Goal: Task Accomplishment & Management: Use online tool/utility

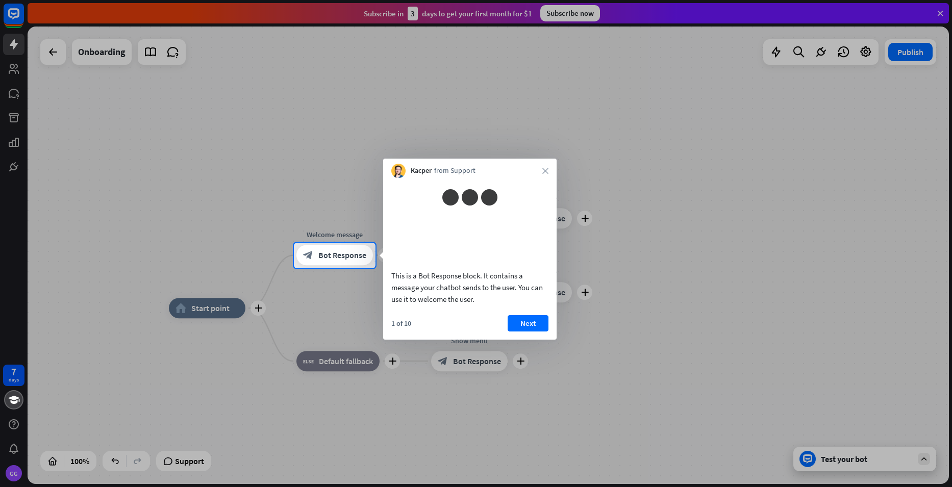
click at [542, 176] on div "Kacper from Support close" at bounding box center [469, 168] width 173 height 19
click at [541, 173] on div "Kacper from Support close" at bounding box center [469, 168] width 173 height 19
click at [546, 169] on icon "close" at bounding box center [545, 171] width 6 height 6
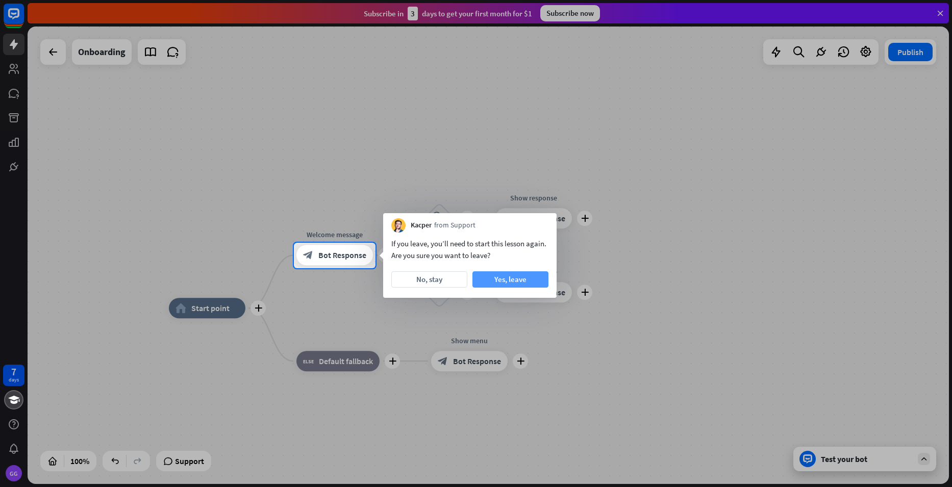
click at [492, 277] on button "Yes, leave" at bounding box center [510, 279] width 76 height 16
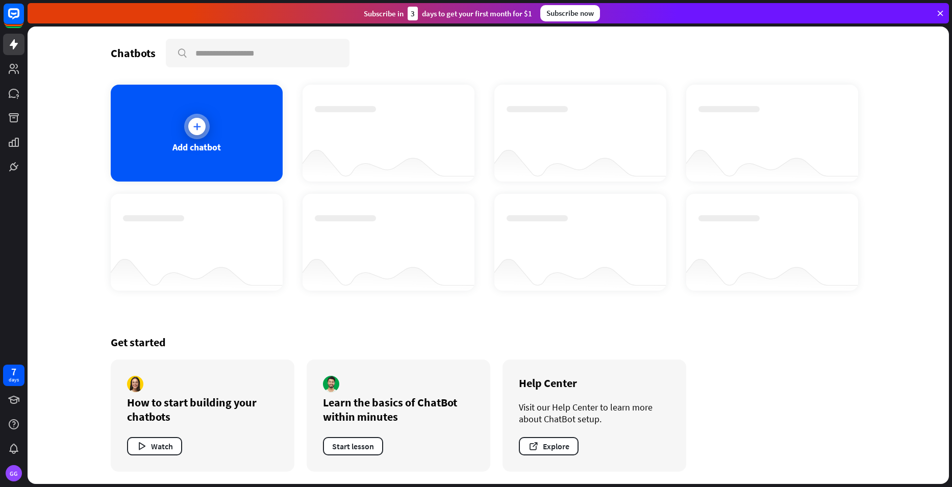
click at [250, 156] on div "Add chatbot" at bounding box center [197, 133] width 172 height 97
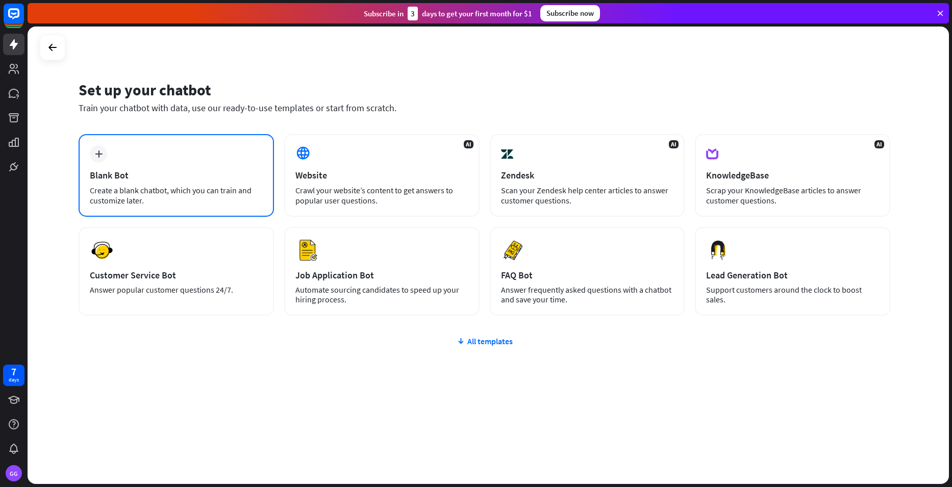
click at [206, 179] on div "Blank Bot" at bounding box center [176, 175] width 173 height 12
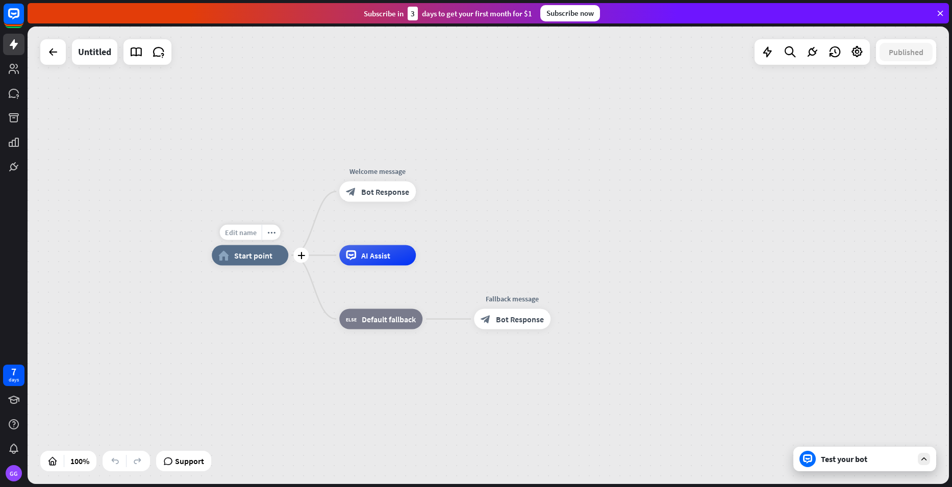
click at [241, 236] on span "Edit name" at bounding box center [241, 232] width 32 height 9
type input "******"
click at [400, 203] on div "****** home_2 Start point Edit name more_horiz plus block_bot_response Bot Resp…" at bounding box center [488, 256] width 921 height 458
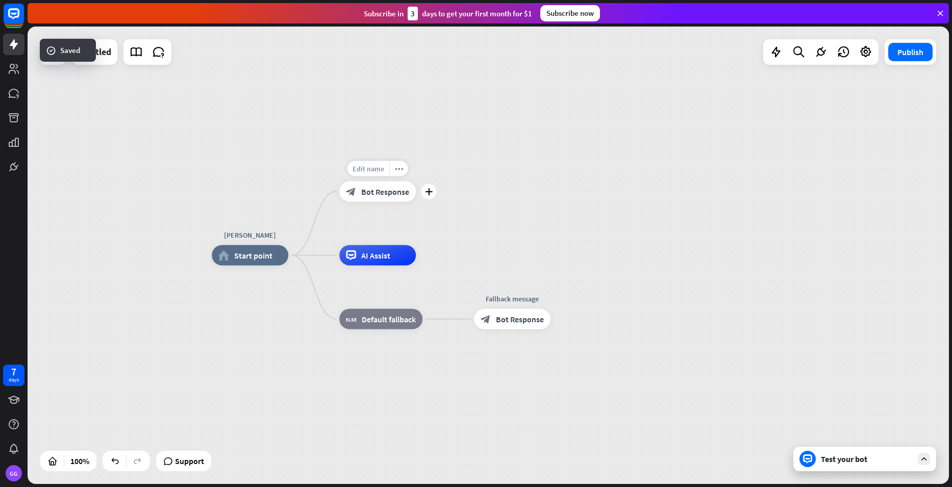
click at [376, 173] on span "Edit name" at bounding box center [368, 168] width 32 height 9
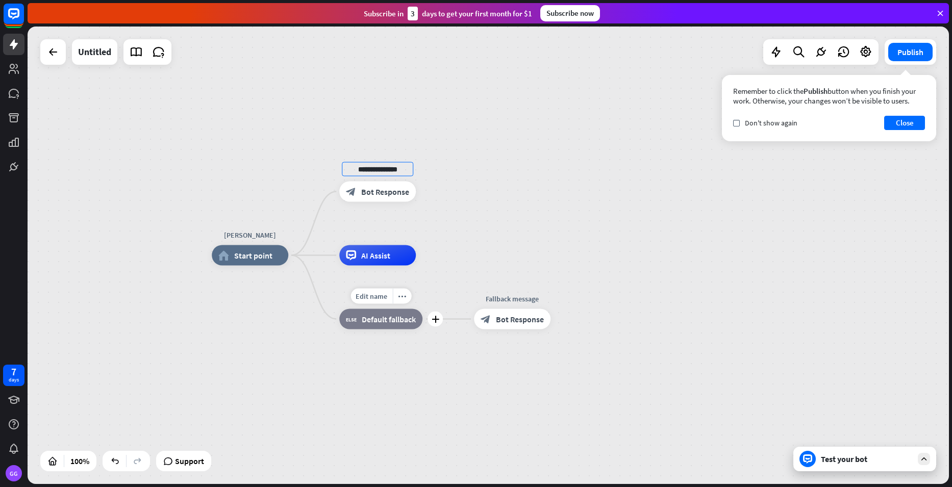
click at [379, 309] on div "block_fallback Default fallback" at bounding box center [380, 319] width 83 height 20
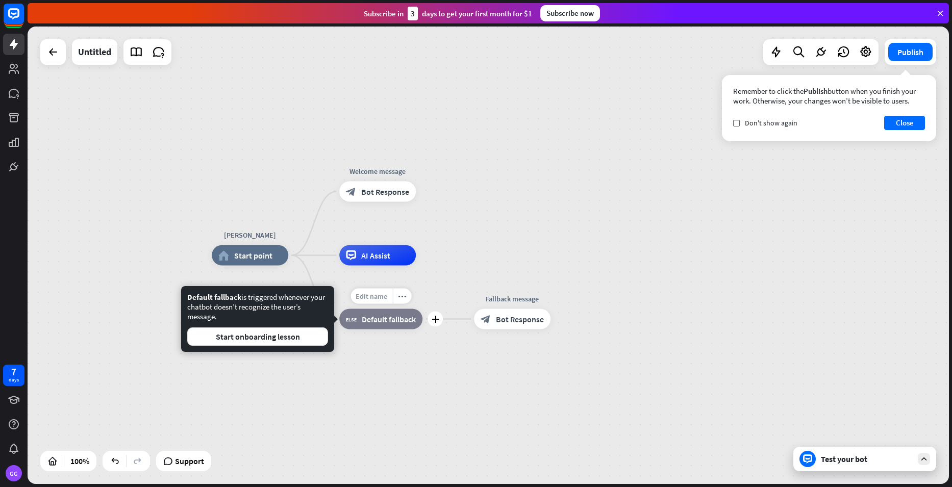
click at [384, 295] on span "Edit name" at bounding box center [372, 296] width 32 height 9
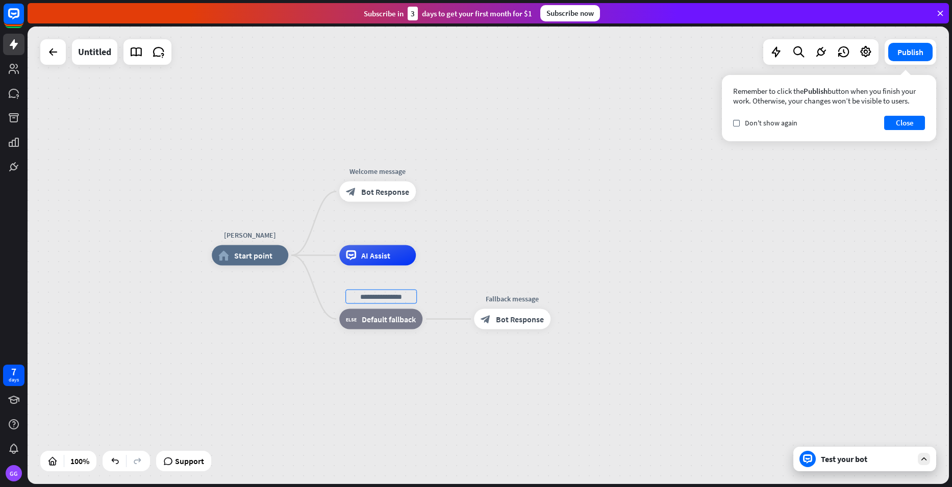
click at [833, 463] on div "Test your bot" at bounding box center [867, 459] width 92 height 10
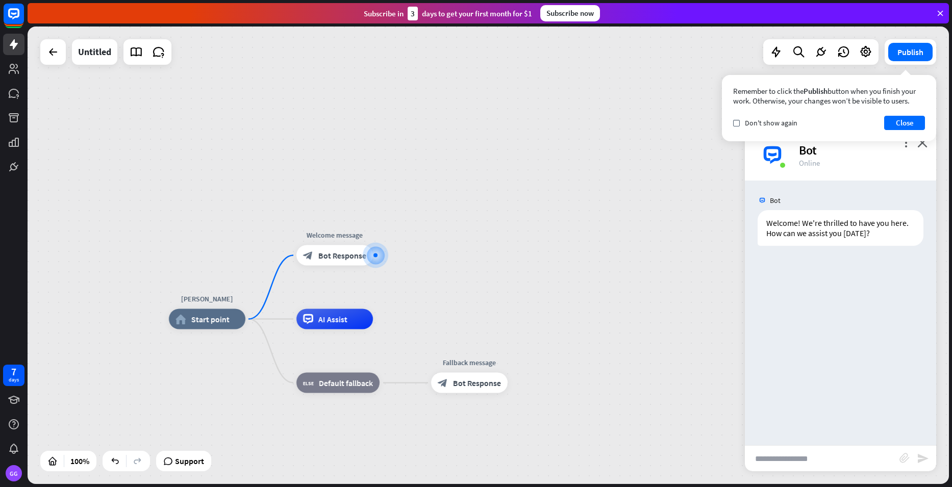
click at [818, 451] on input "text" at bounding box center [822, 459] width 155 height 26
paste input "**********"
type input "**********"
click at [925, 458] on icon "send" at bounding box center [923, 458] width 12 height 12
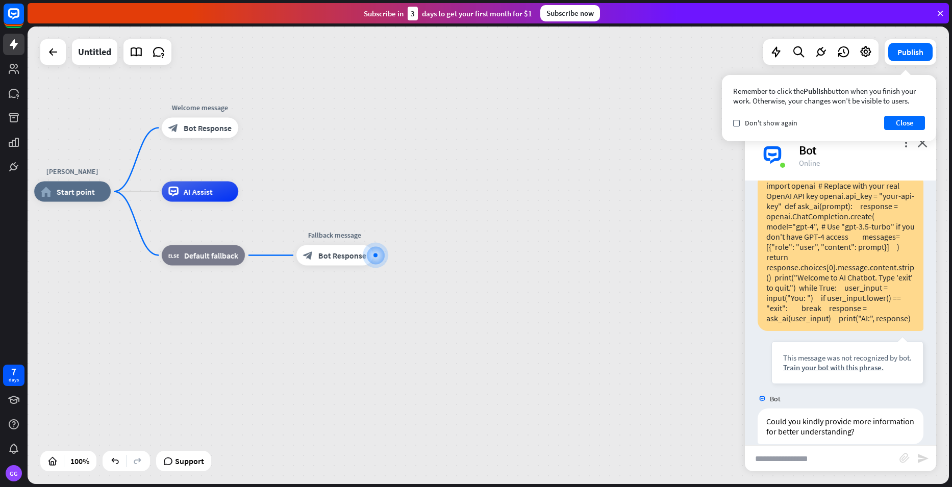
scroll to position [122, 0]
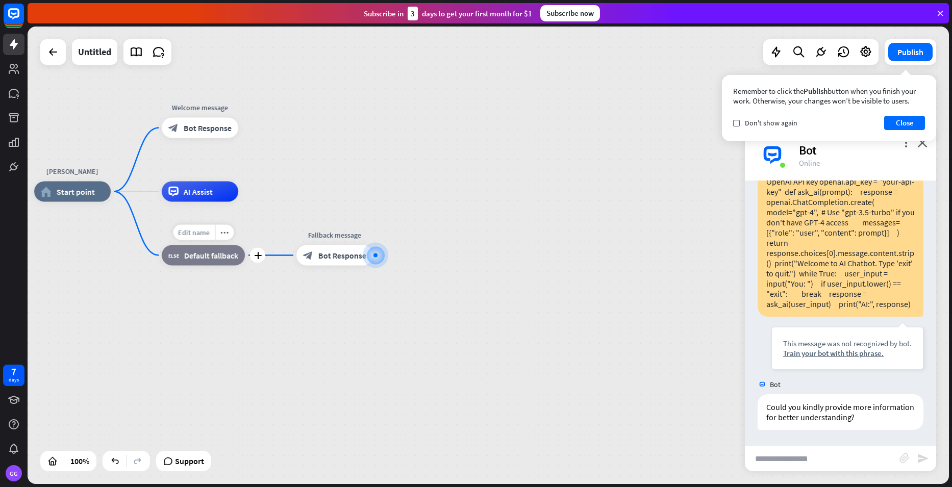
click at [190, 230] on span "Edit name" at bounding box center [194, 232] width 32 height 9
click at [190, 172] on span "Edit name" at bounding box center [191, 168] width 32 height 9
click at [201, 194] on span "AI Assist" at bounding box center [198, 192] width 29 height 10
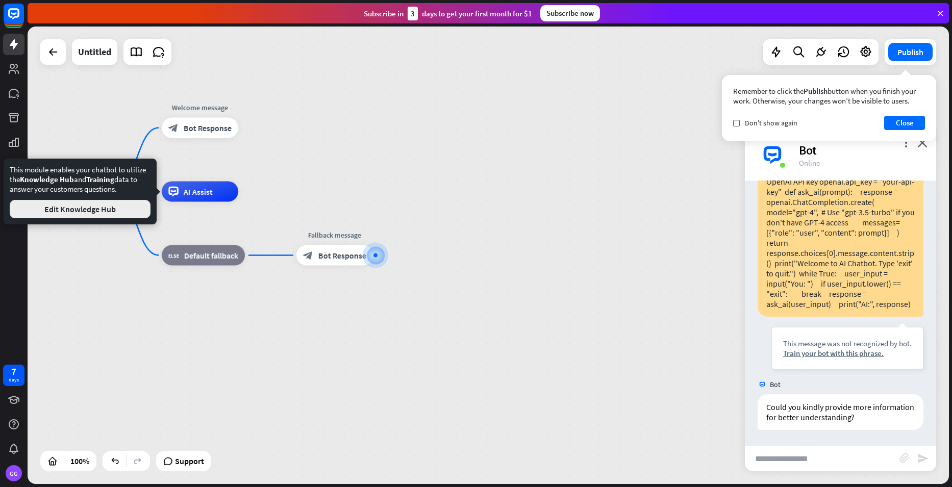
click at [137, 216] on button "Edit Knowledge Hub" at bounding box center [80, 209] width 141 height 18
